Goal: Use online tool/utility: Utilize a website feature to perform a specific function

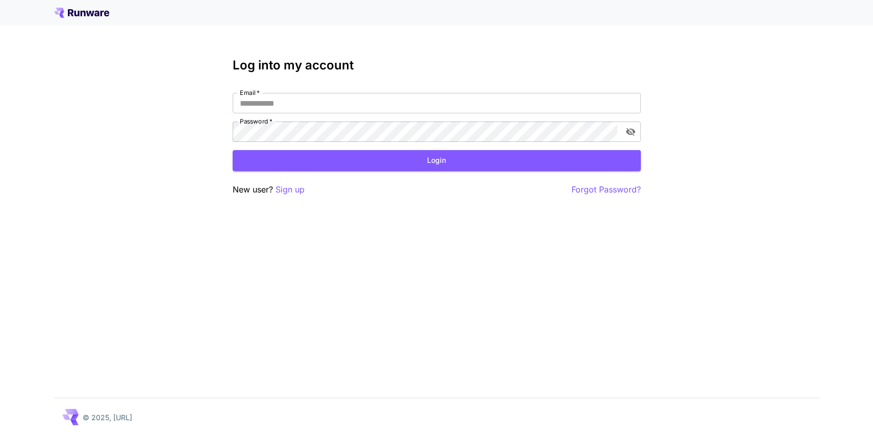
type input "**********"
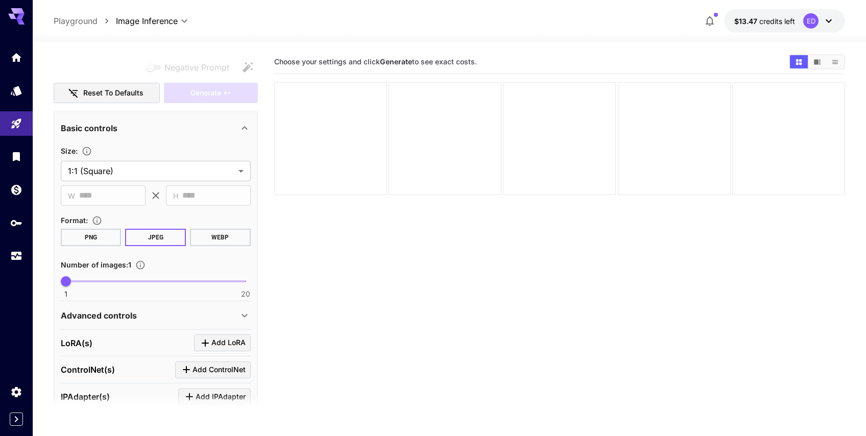
scroll to position [253, 0]
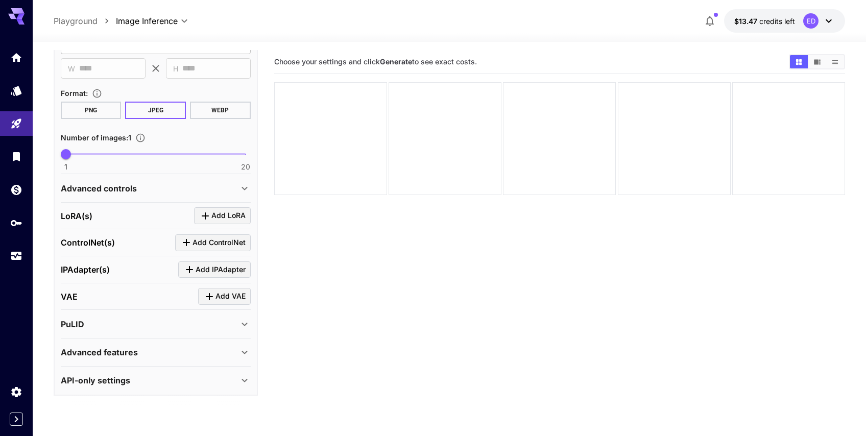
click at [219, 344] on div "Advanced features" at bounding box center [156, 352] width 190 height 25
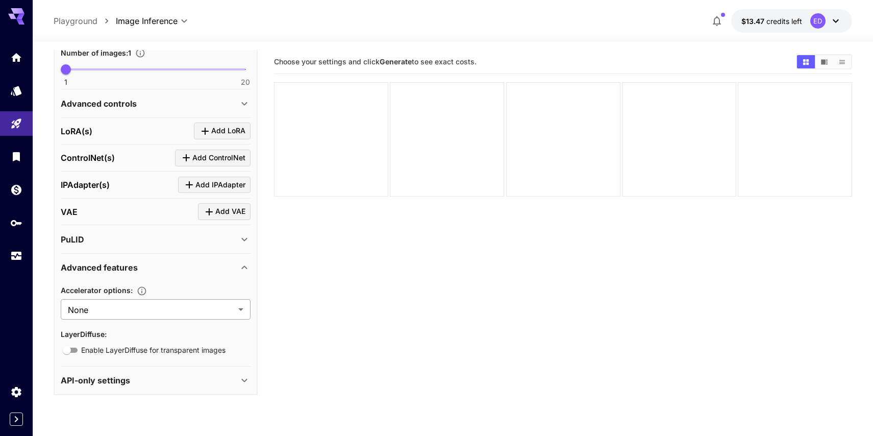
click at [212, 315] on body "**********" at bounding box center [436, 258] width 873 height 517
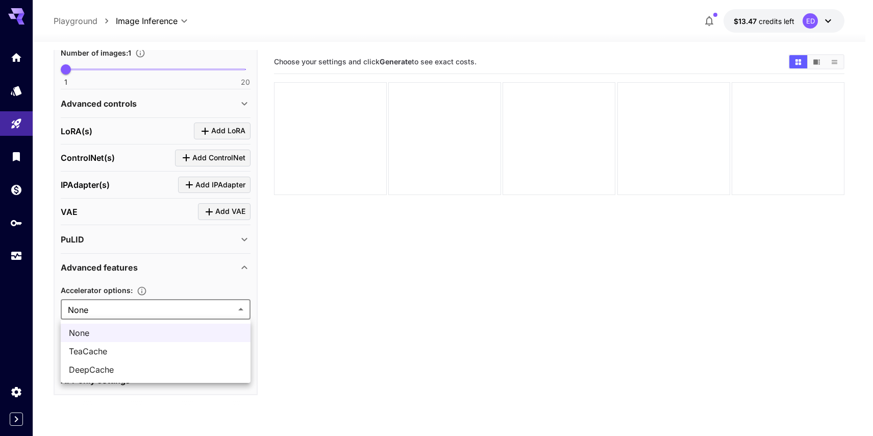
click at [214, 312] on div at bounding box center [436, 218] width 873 height 436
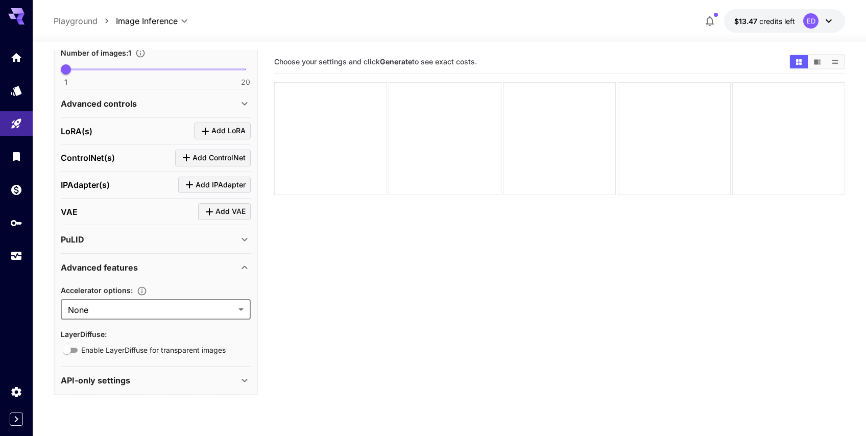
click at [173, 374] on div "API-only settings" at bounding box center [150, 380] width 178 height 12
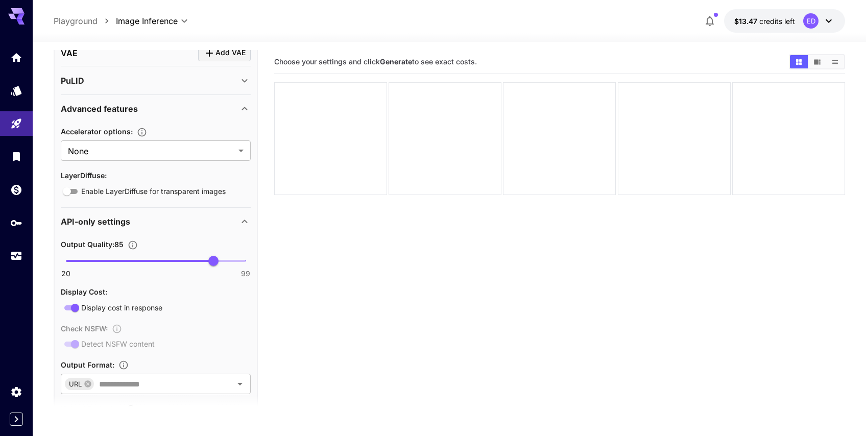
scroll to position [558, 0]
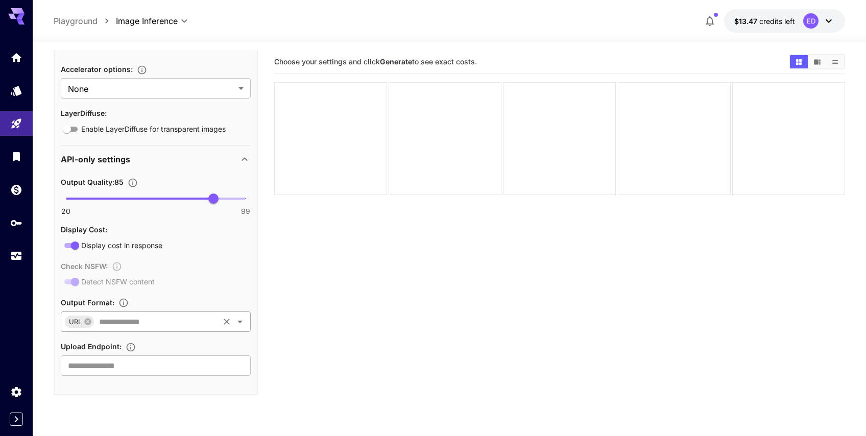
click at [195, 311] on div "URL ​" at bounding box center [156, 321] width 190 height 20
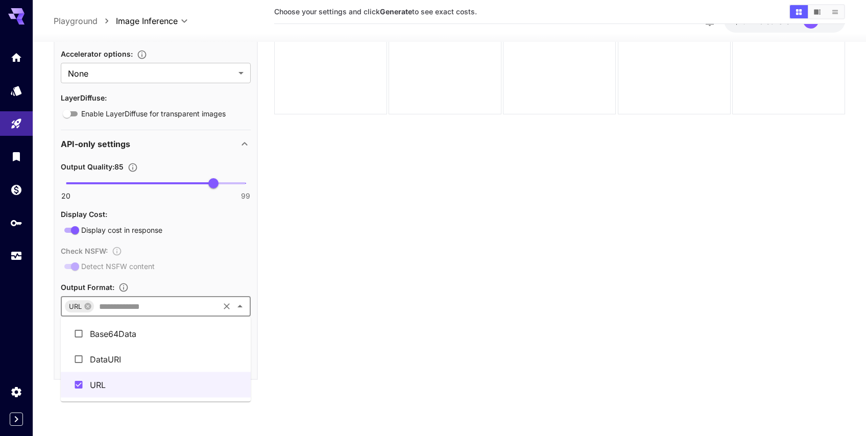
click at [301, 308] on section "Choose your settings and click Generate to see exact costs." at bounding box center [559, 187] width 571 height 436
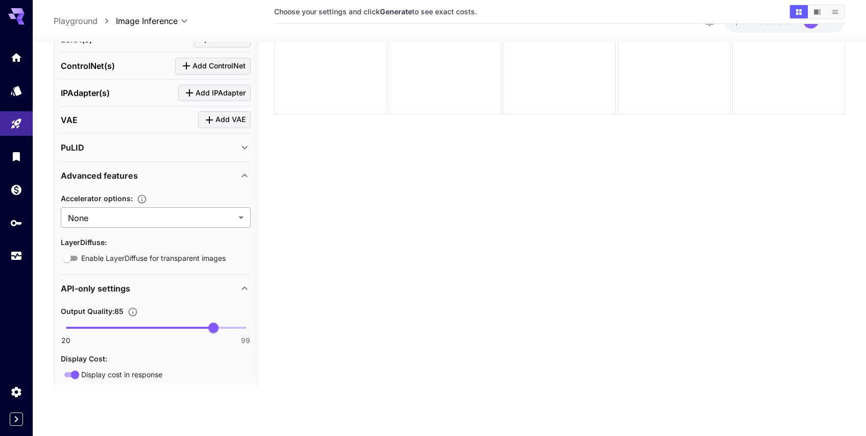
scroll to position [407, 0]
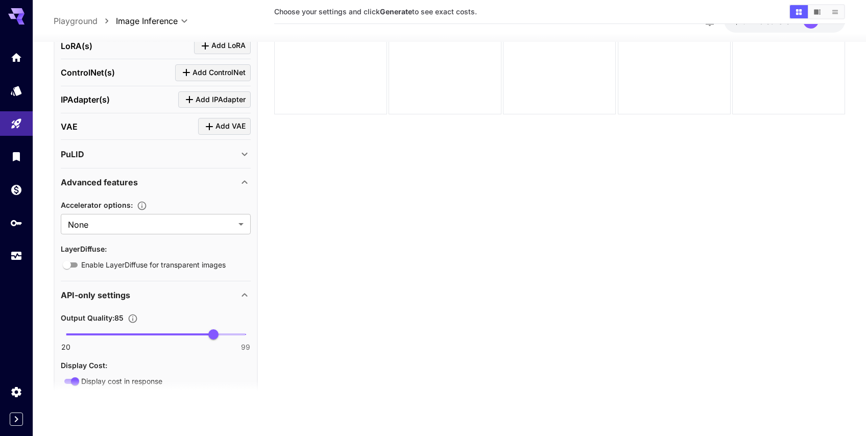
click at [242, 153] on icon at bounding box center [244, 155] width 6 height 4
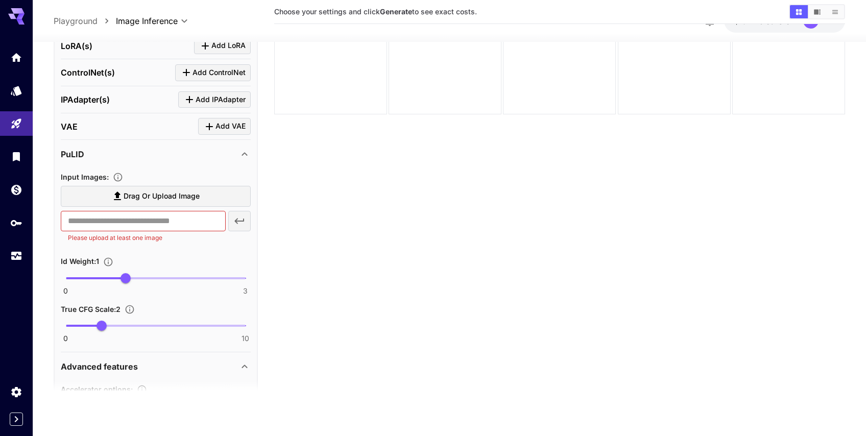
click at [242, 153] on icon at bounding box center [244, 154] width 12 height 12
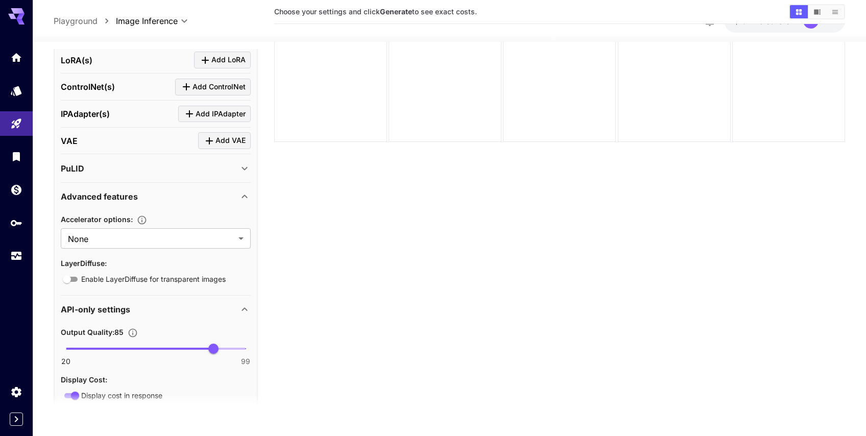
scroll to position [0, 0]
